Goal: Communication & Community: Answer question/provide support

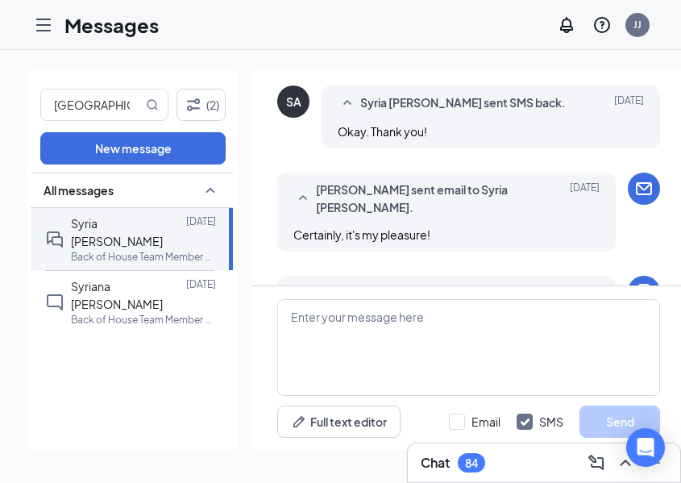
scroll to position [1774, 0]
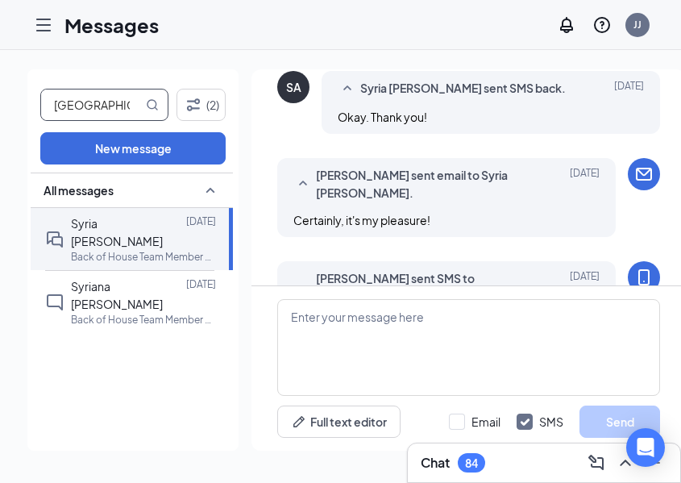
click at [92, 107] on input "[GEOGRAPHIC_DATA]" at bounding box center [92, 104] width 102 height 31
type input "S"
type input "max"
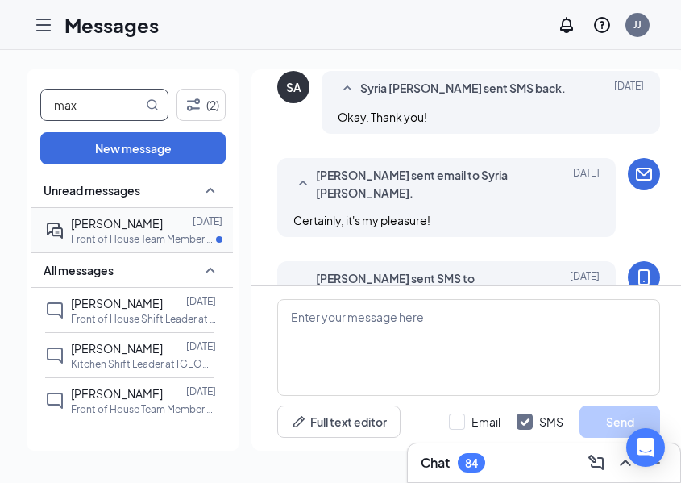
click at [120, 244] on p "Front of House Team Member at [GEOGRAPHIC_DATA]" at bounding box center [143, 239] width 145 height 14
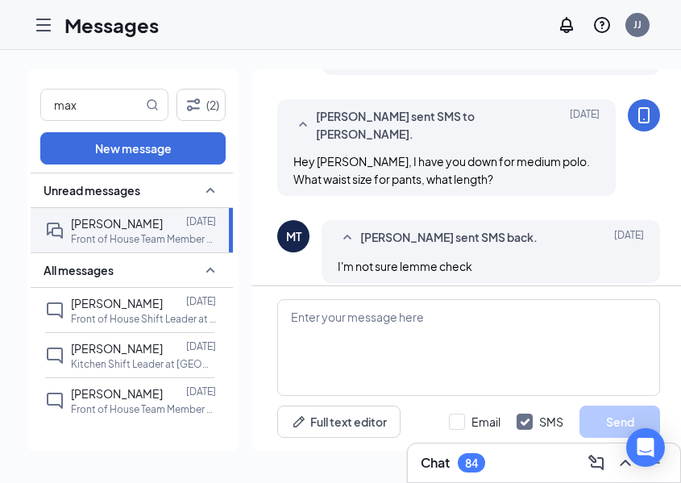
scroll to position [867, 0]
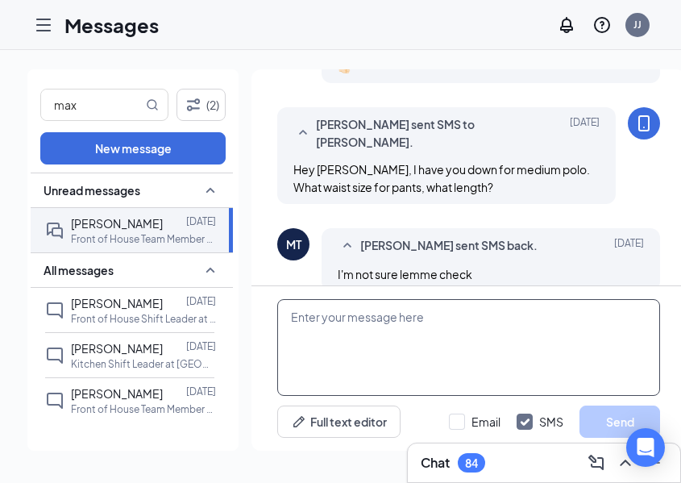
click at [415, 334] on textarea at bounding box center [468, 347] width 383 height 97
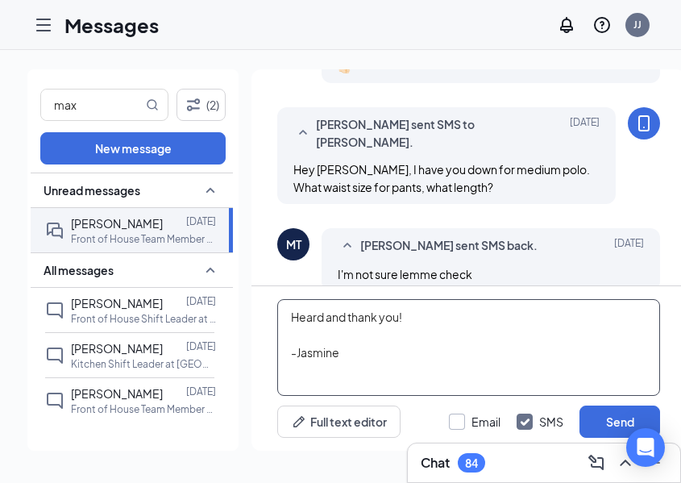
type textarea "Heard and thank you! -Jasmine"
click at [462, 422] on input "Email" at bounding box center [475, 421] width 52 height 16
checkbox input "true"
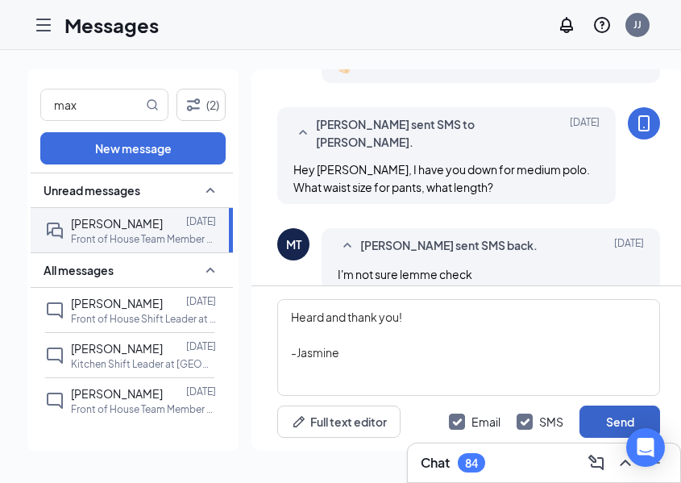
click at [602, 421] on button "Send" at bounding box center [619, 421] width 81 height 32
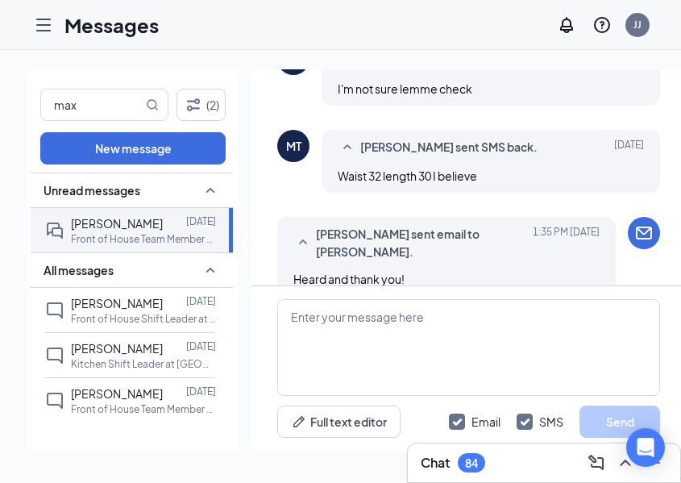
scroll to position [1055, 0]
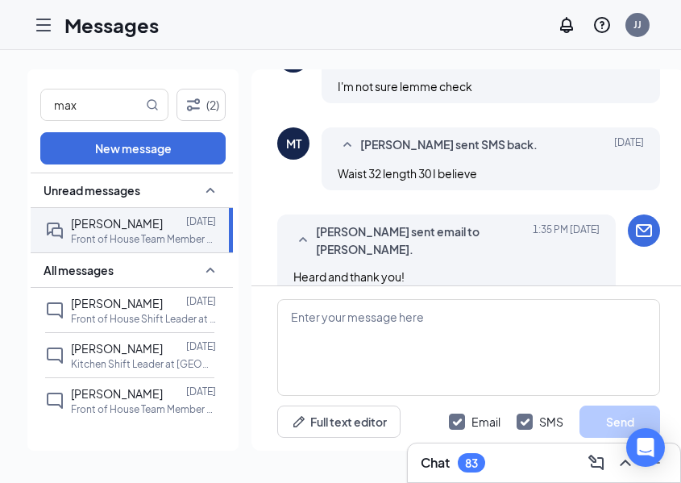
click at [261, 137] on div "Load earlier interactions (about 47 more) [PERSON_NAME] sent email to [PERSON_N…" at bounding box center [468, 167] width 434 height 238
click at [123, 100] on input "max" at bounding box center [92, 104] width 102 height 31
type input "m"
type input "lily"
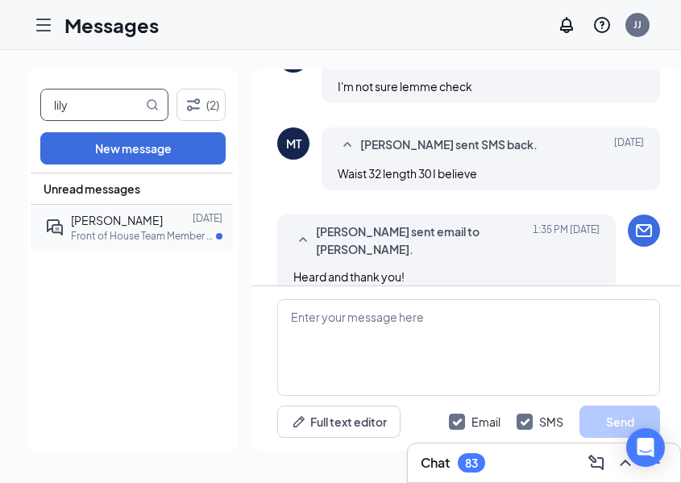
click at [147, 235] on p "Front of House Team Member at [GEOGRAPHIC_DATA]" at bounding box center [143, 236] width 145 height 14
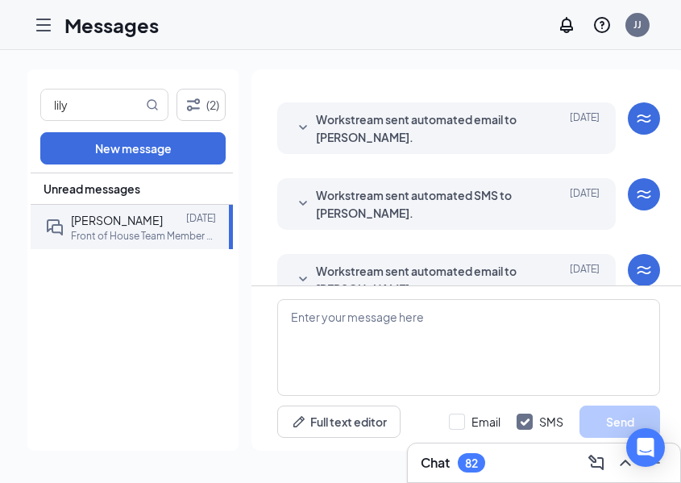
scroll to position [170, 0]
